Goal: Information Seeking & Learning: Learn about a topic

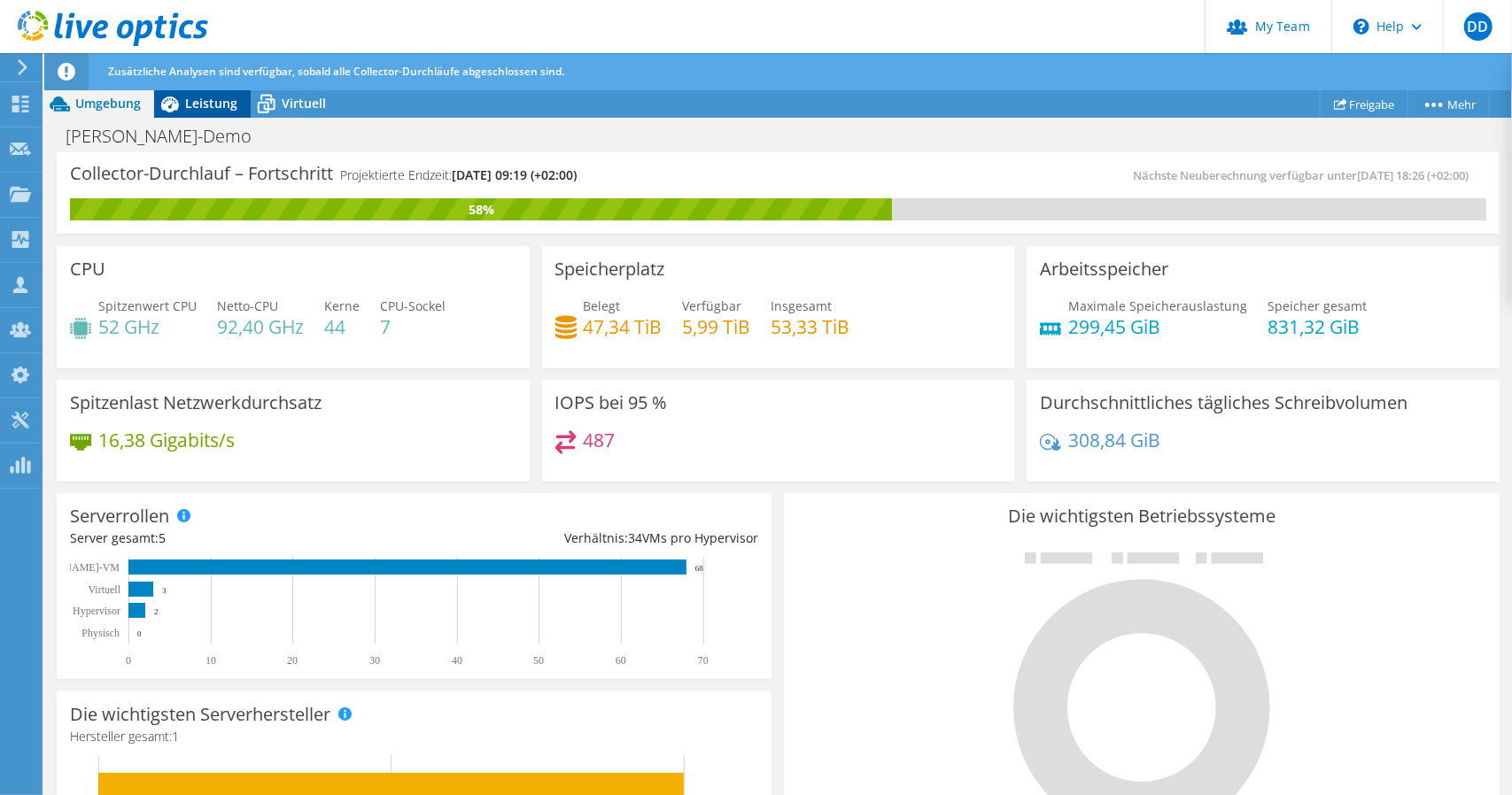
click at [217, 105] on span "Leistung" at bounding box center [211, 103] width 52 height 17
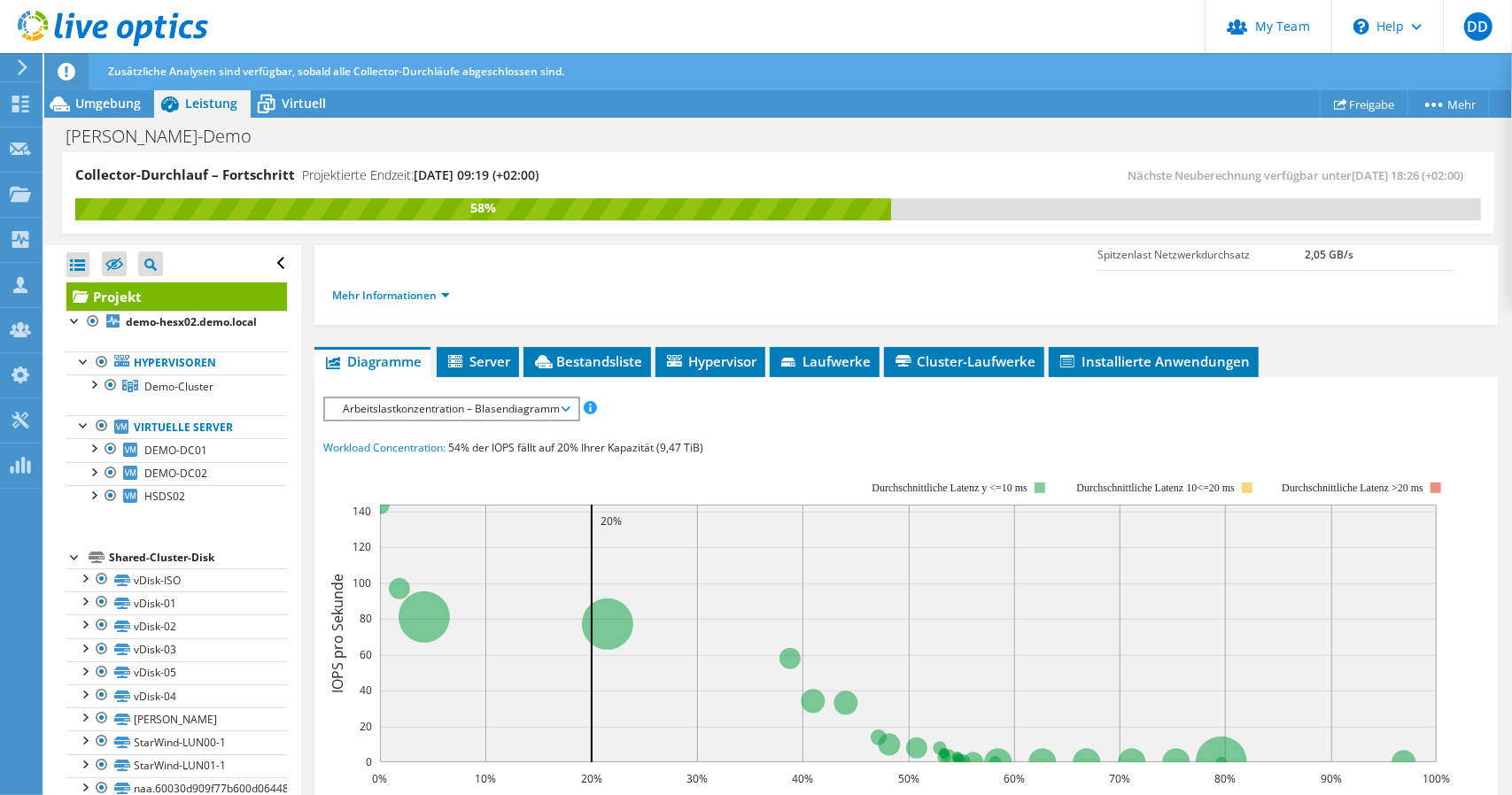
scroll to position [179, 0]
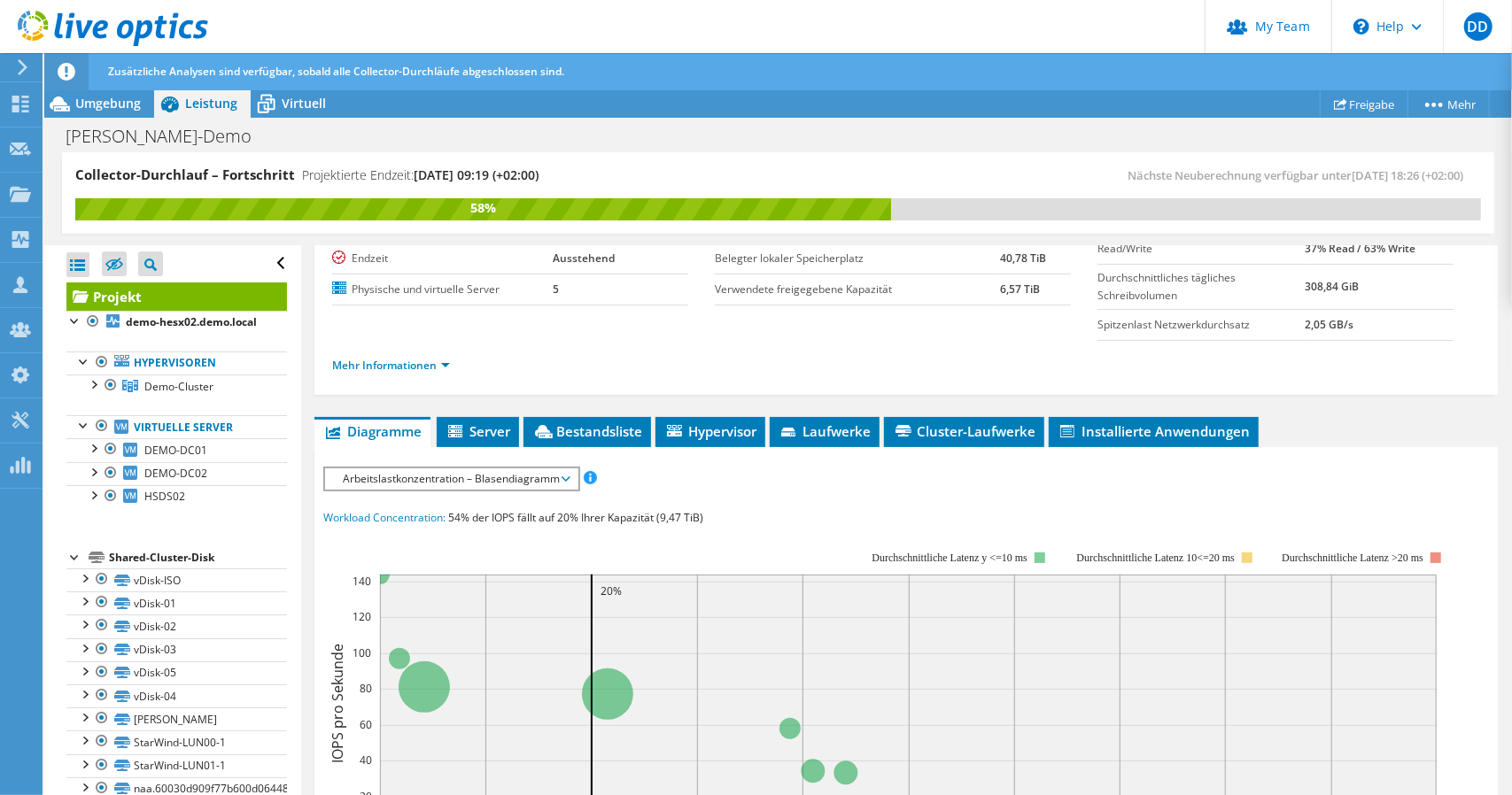
click at [525, 478] on span "Arbeitslastkonzentration – Blasendiagramm" at bounding box center [452, 478] width 235 height 21
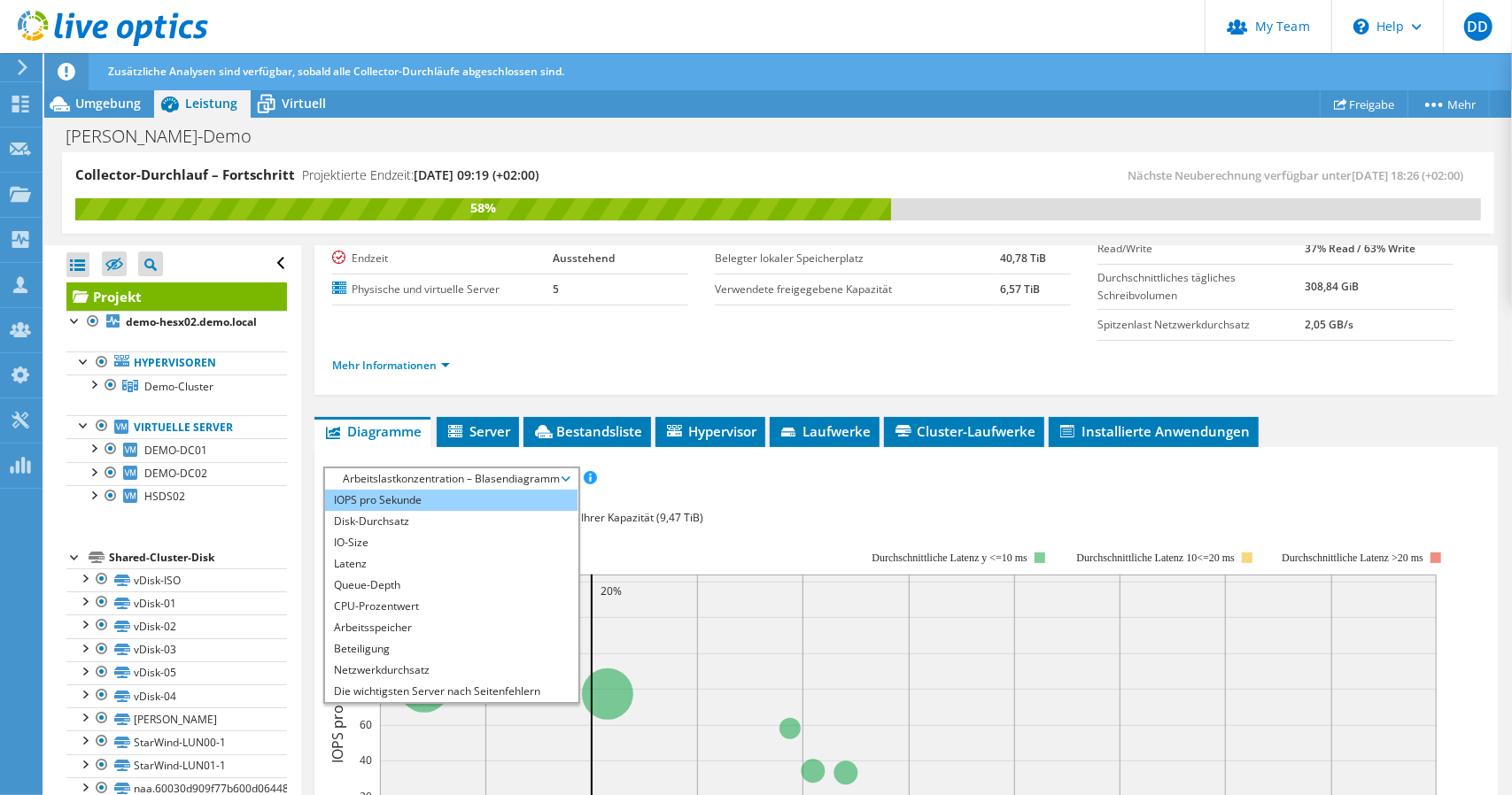
click at [475, 492] on li "IOPS pro Sekunde" at bounding box center [451, 500] width 253 height 21
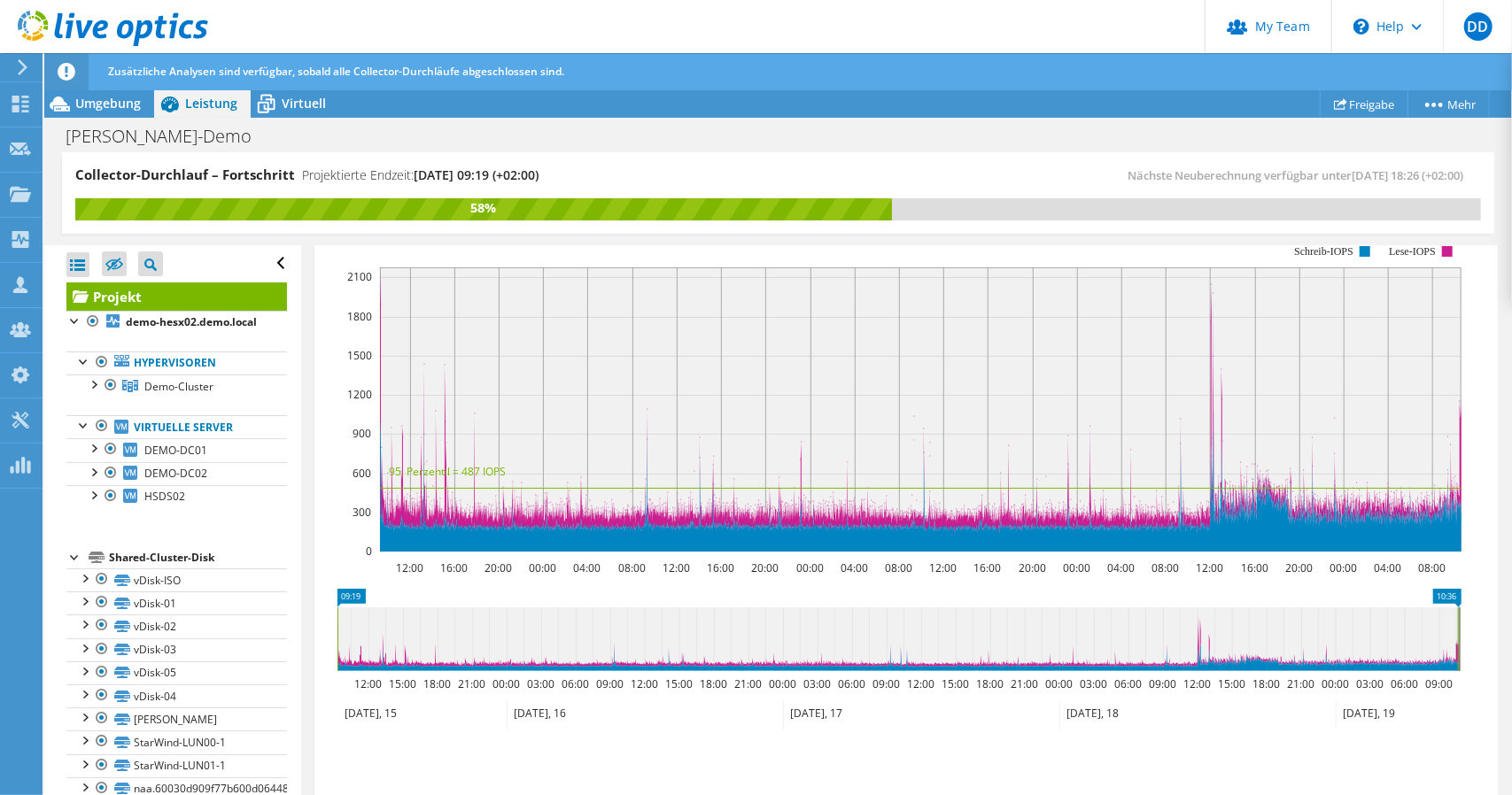
scroll to position [449, 0]
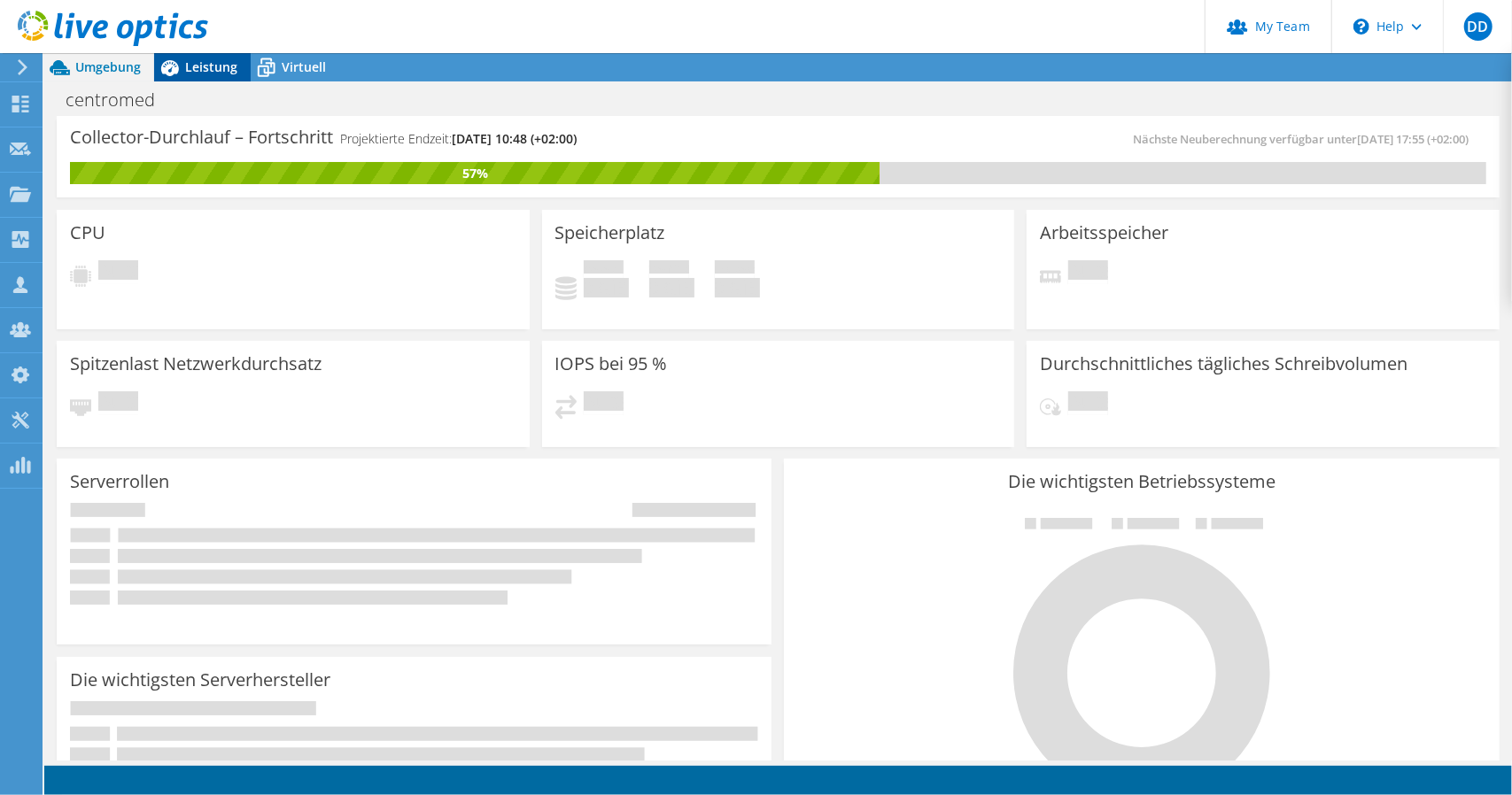
click at [207, 66] on span "Leistung" at bounding box center [211, 67] width 52 height 17
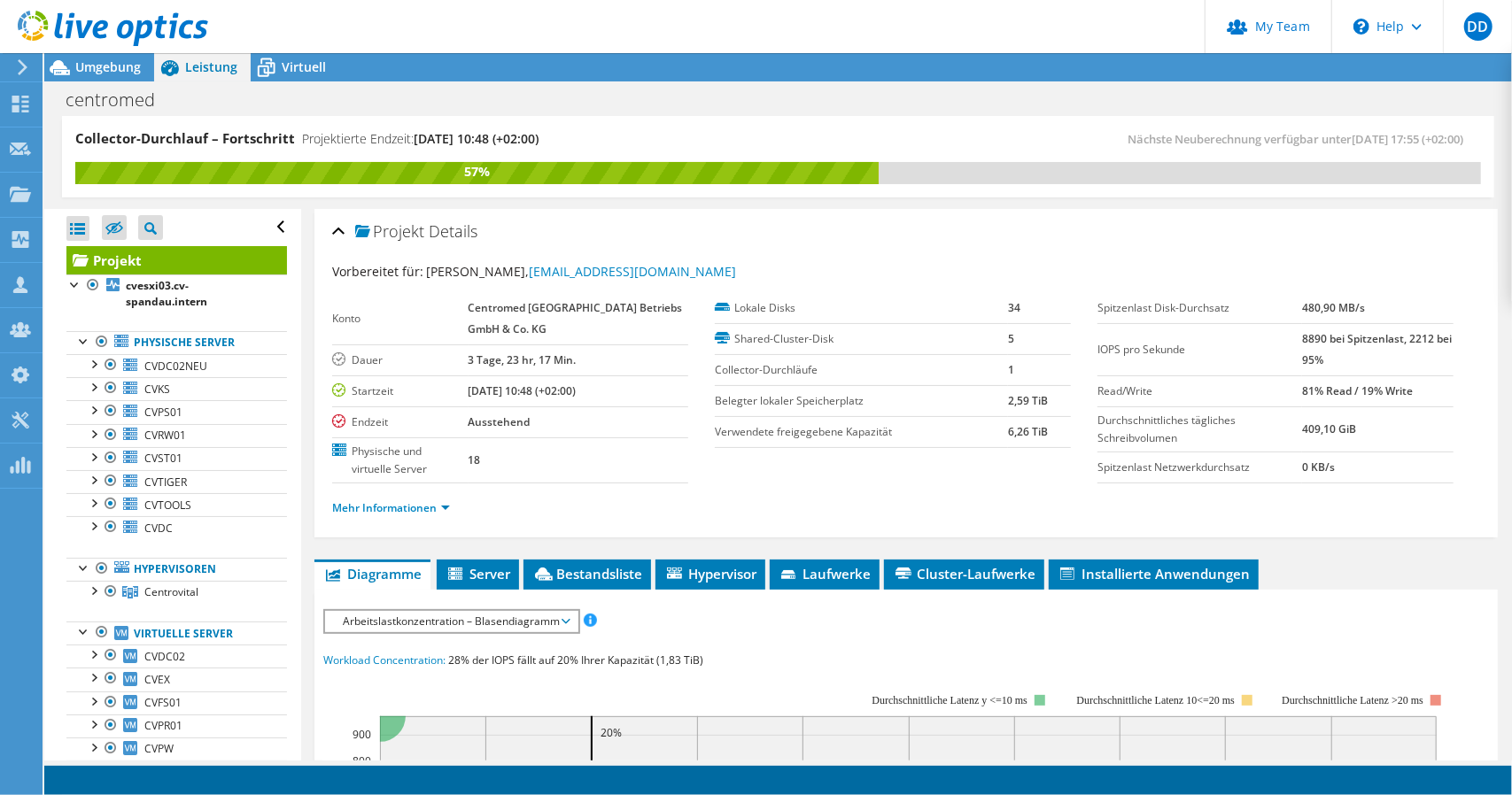
click at [500, 617] on span "Arbeitslastkonzentration – Blasendiagramm" at bounding box center [452, 621] width 235 height 21
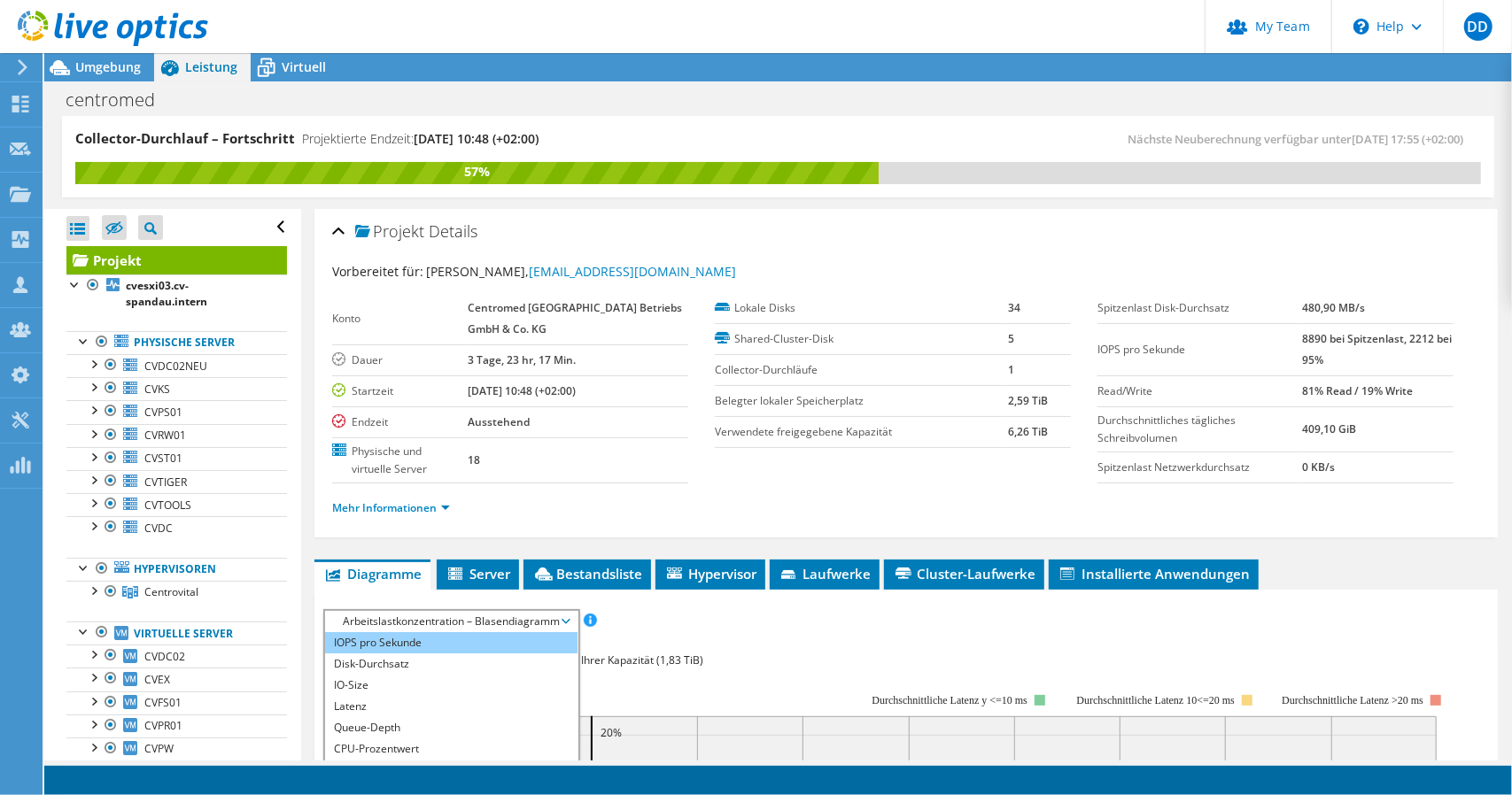
click at [457, 640] on li "IOPS pro Sekunde" at bounding box center [451, 642] width 253 height 21
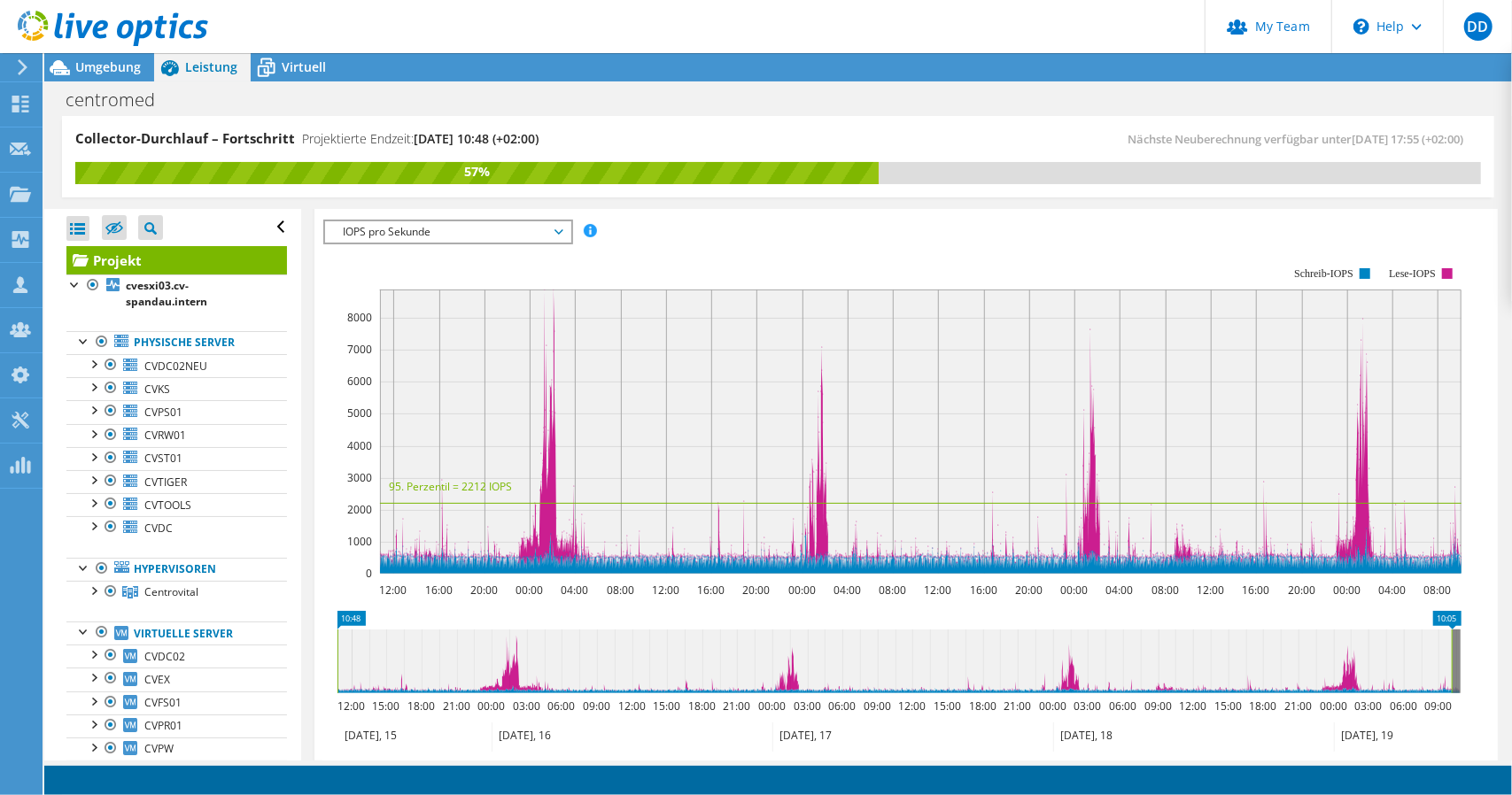
scroll to position [213, 0]
